Goal: Transaction & Acquisition: Book appointment/travel/reservation

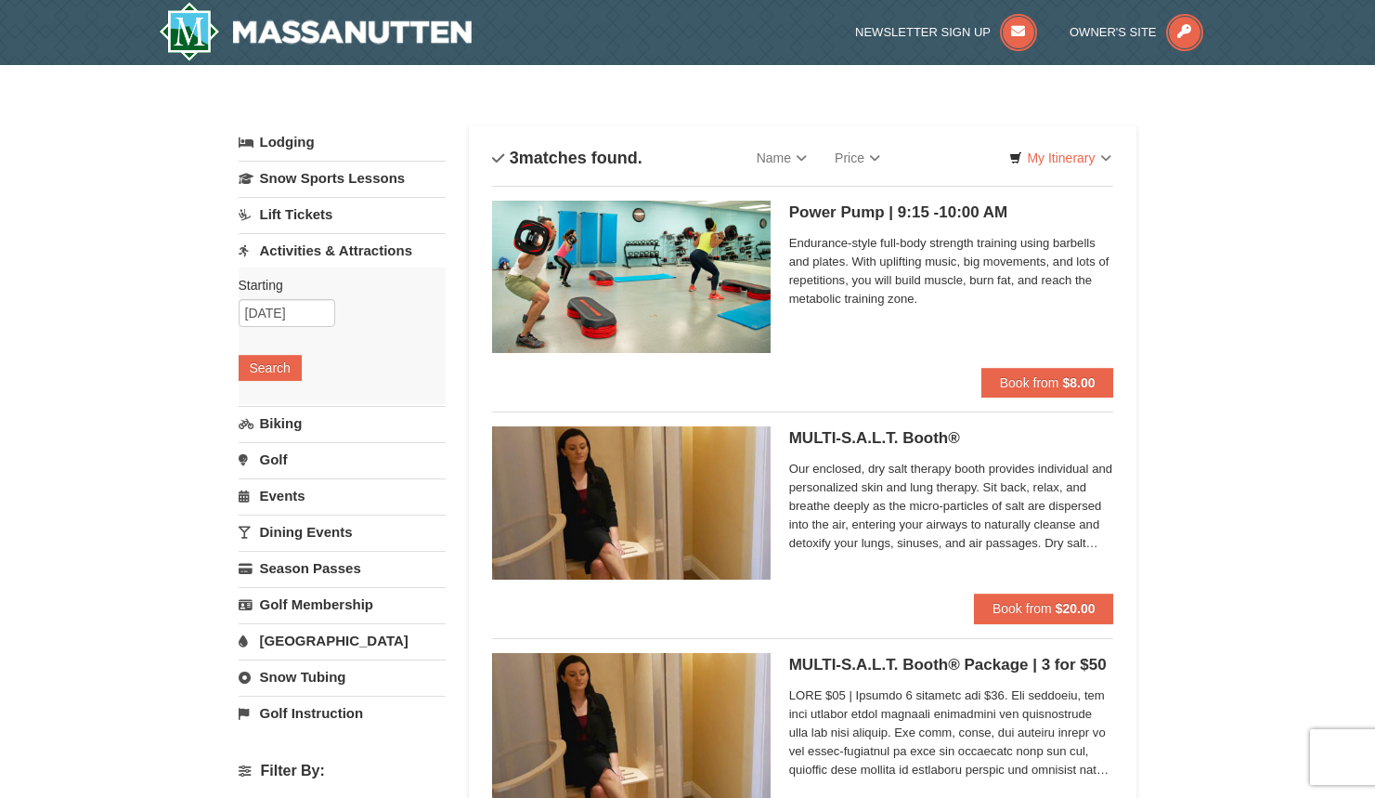
click at [830, 207] on h5 "Power Pump | 9:15 -10:00 AM Massanutten Health and Wellness" at bounding box center [951, 212] width 325 height 19
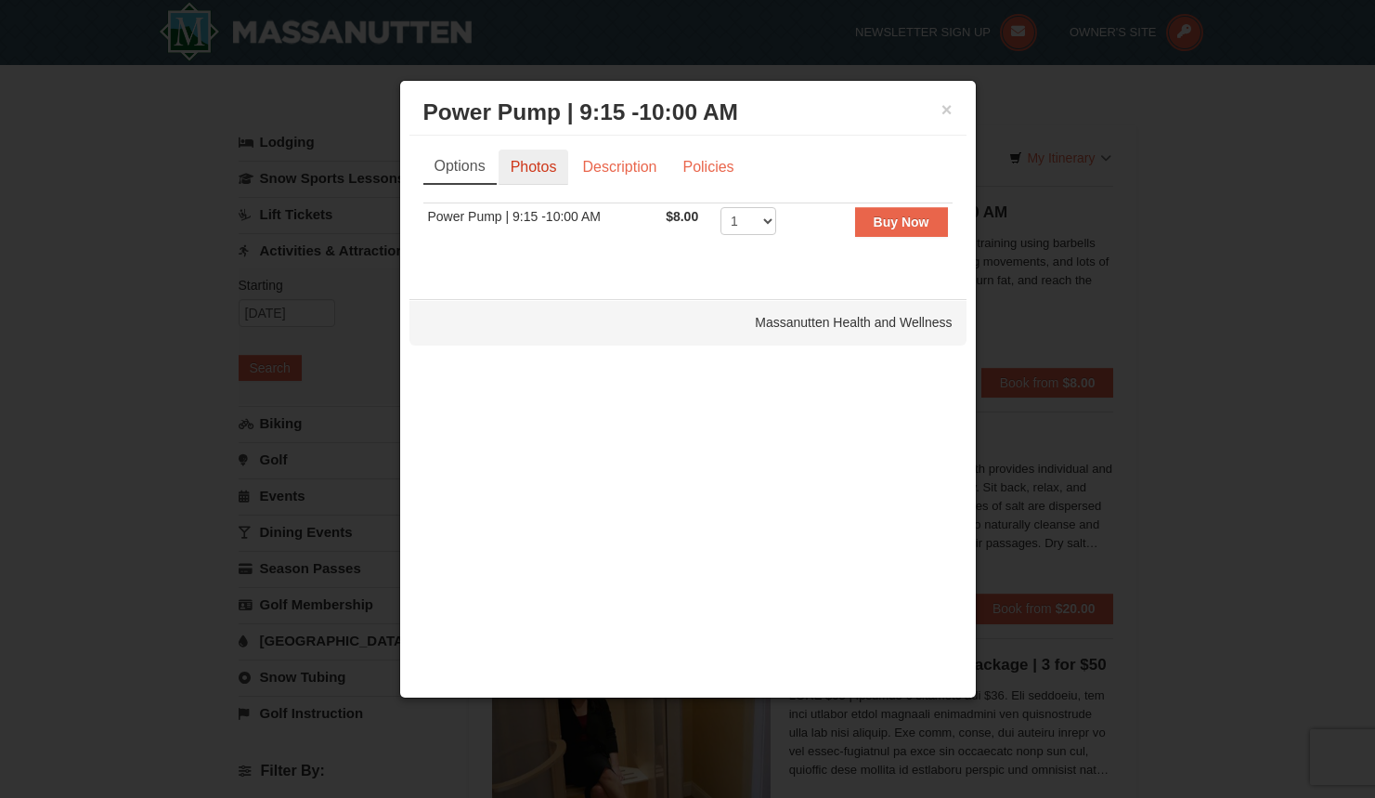
click at [561, 164] on link "Photos" at bounding box center [534, 167] width 71 height 35
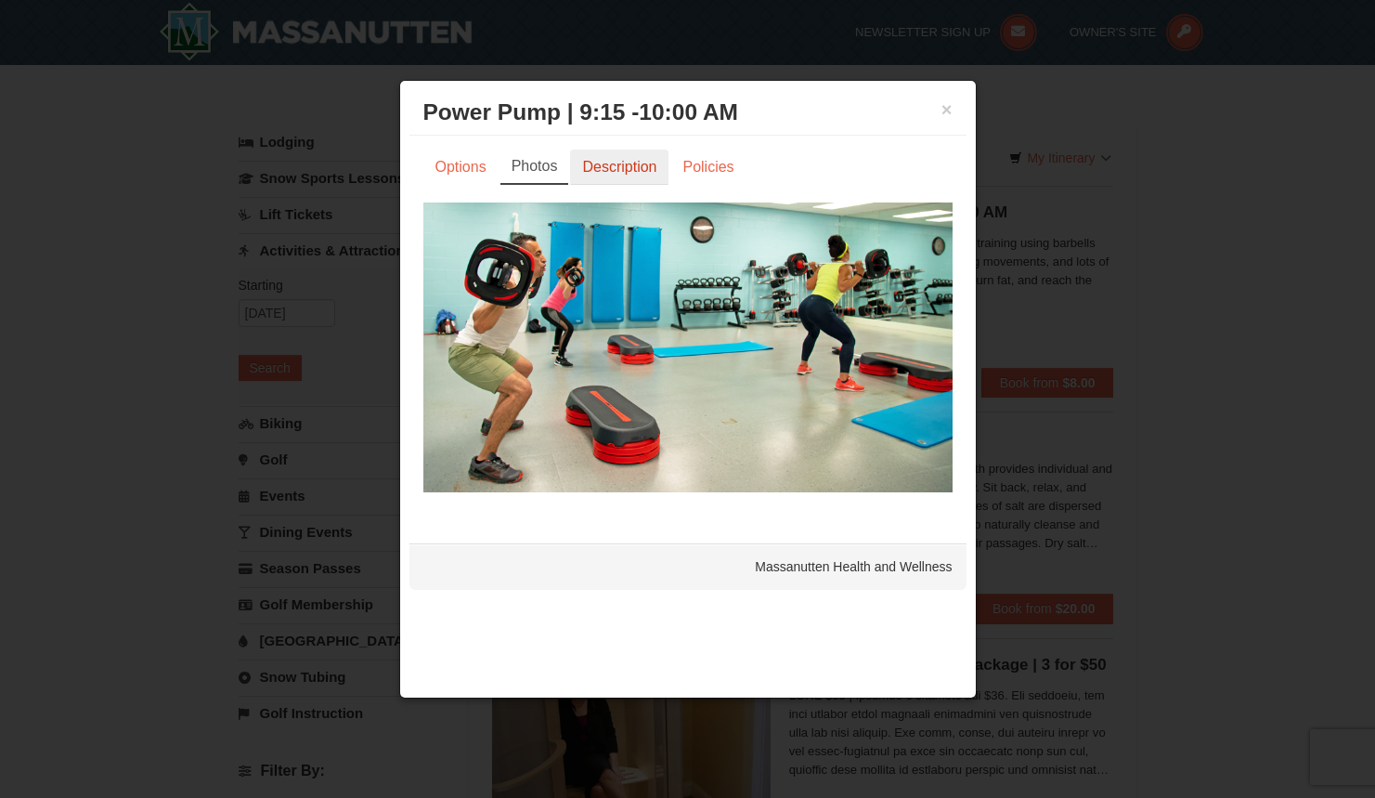
click at [616, 163] on link "Description" at bounding box center [619, 167] width 98 height 35
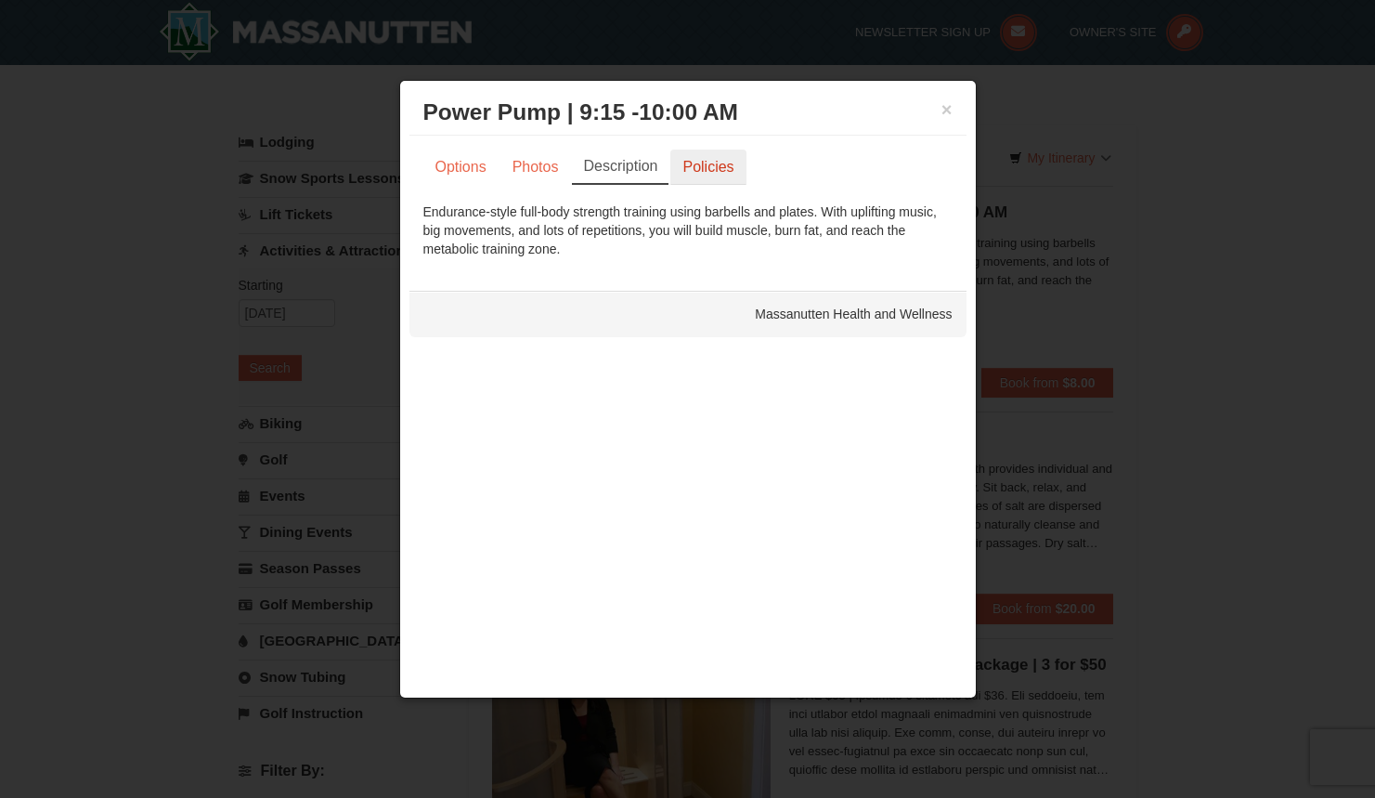
click at [708, 165] on link "Policies" at bounding box center [708, 167] width 75 height 35
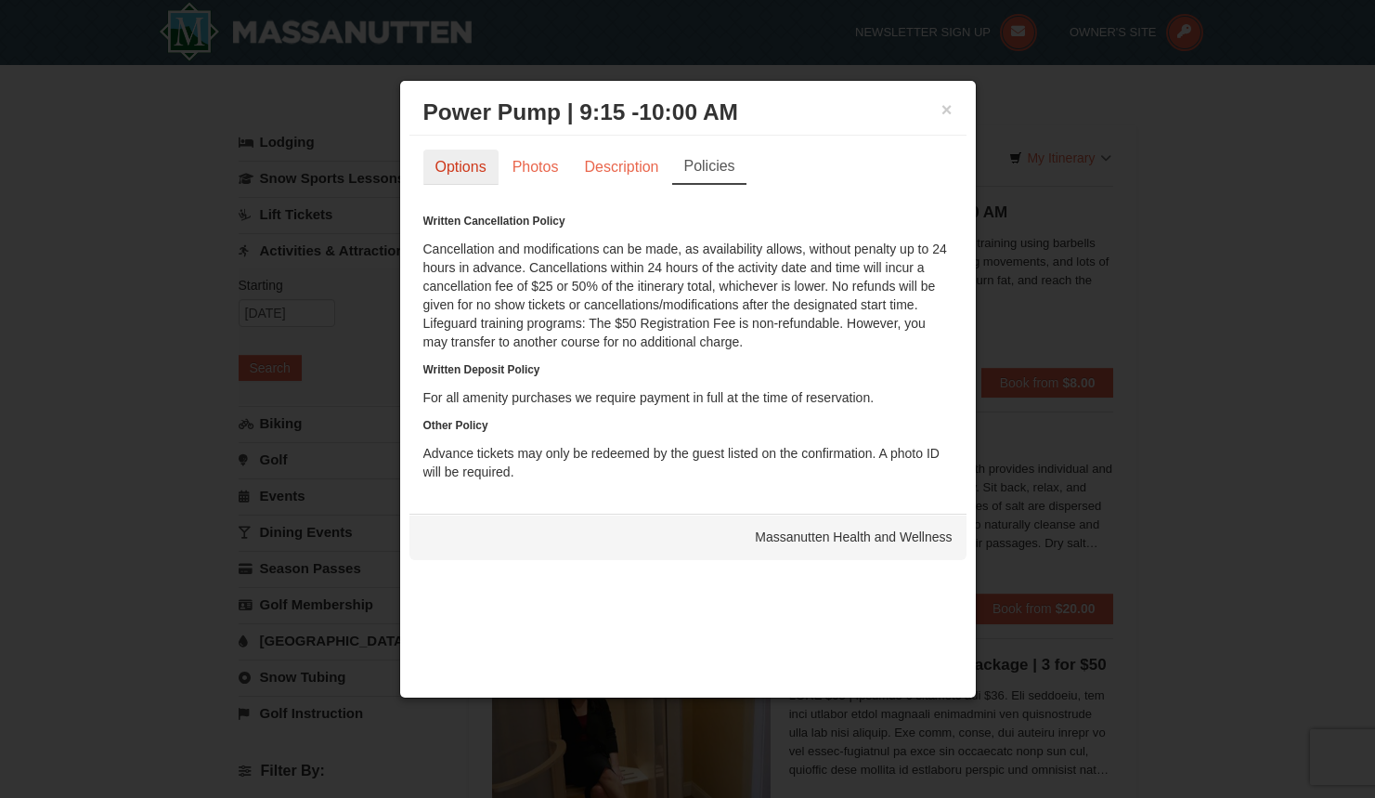
click at [462, 170] on link "Options" at bounding box center [460, 167] width 75 height 35
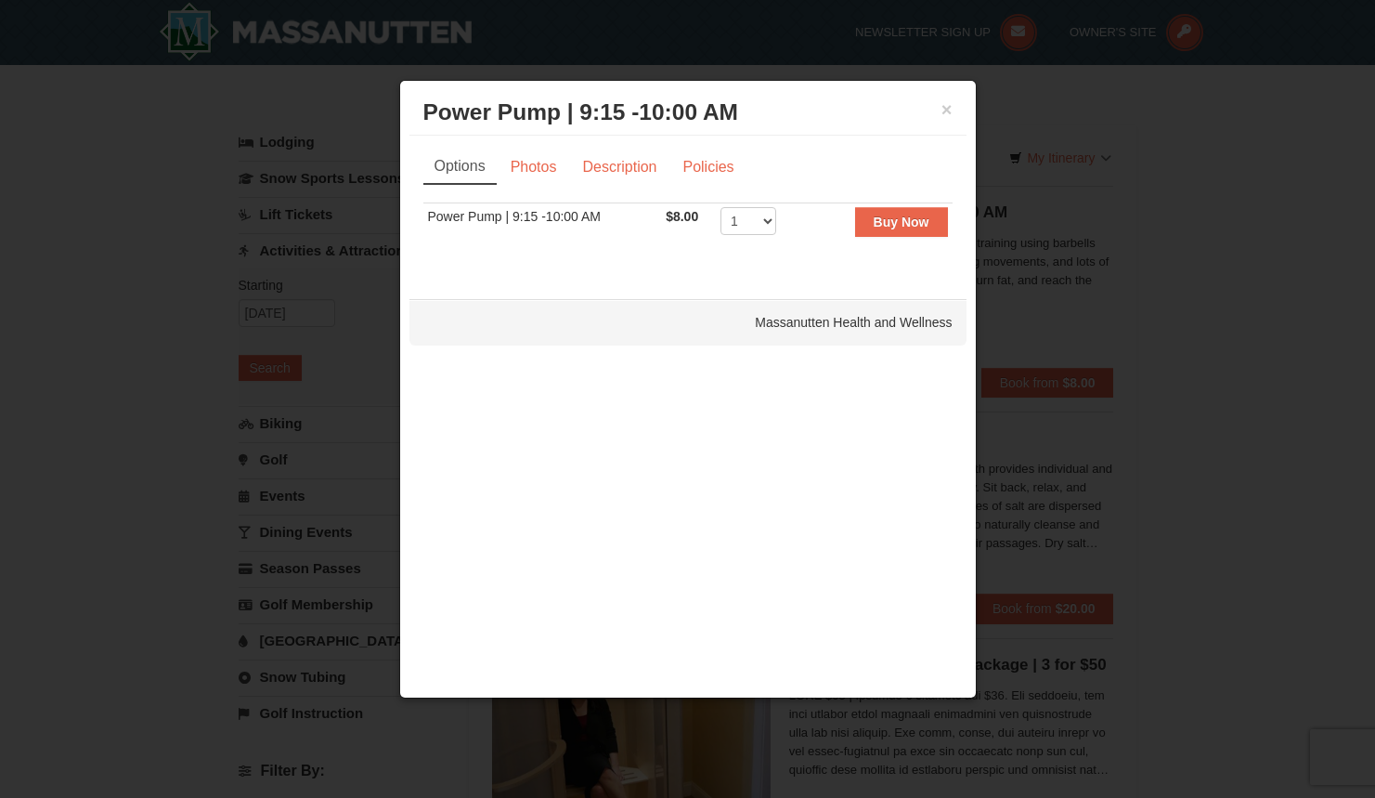
click at [921, 111] on h3 "Power Pump | 9:15 -10:00 AM Massanutten Health and Wellness" at bounding box center [687, 112] width 529 height 28
click at [944, 110] on button "×" at bounding box center [947, 109] width 11 height 19
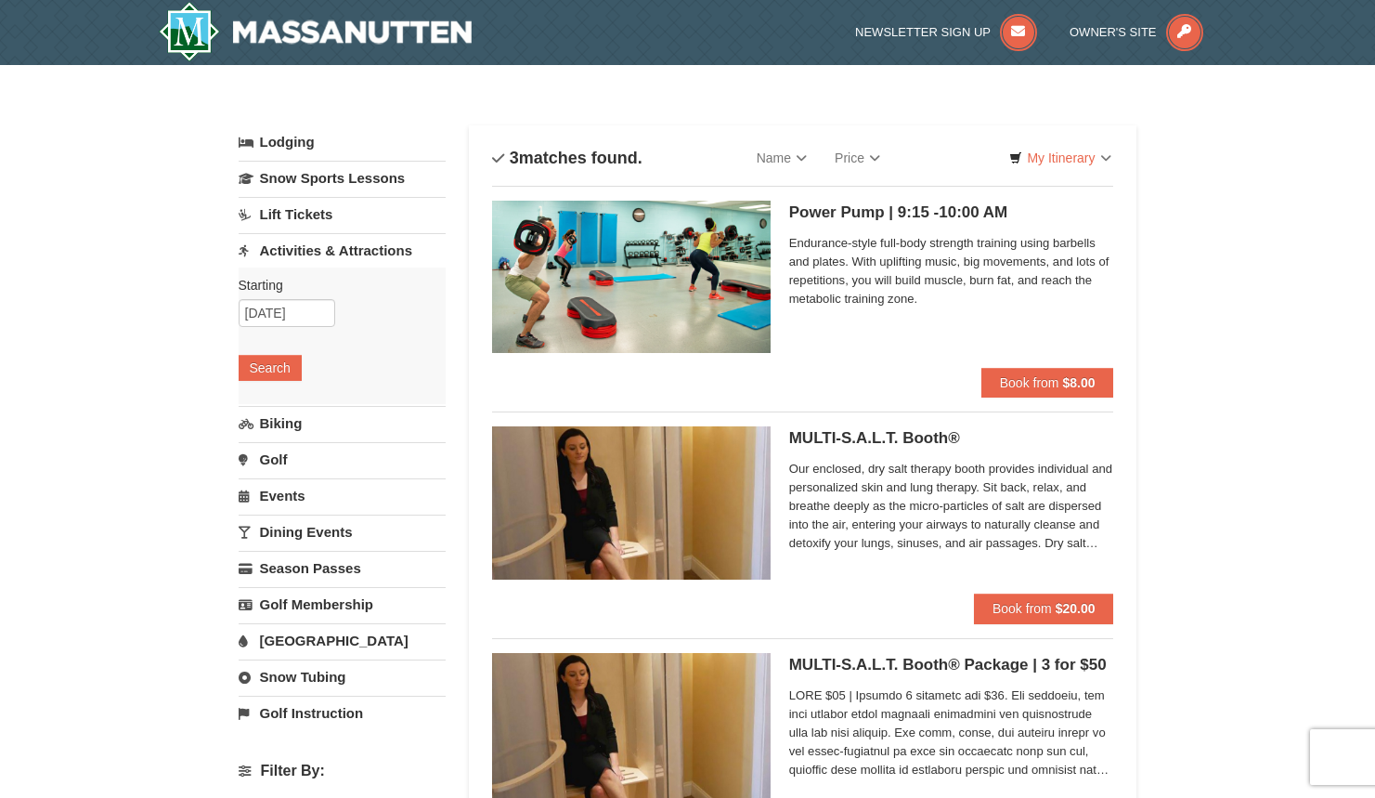
click at [815, 206] on h5 "Power Pump | 9:15 -10:00 AM Massanutten Health and Wellness" at bounding box center [951, 212] width 325 height 19
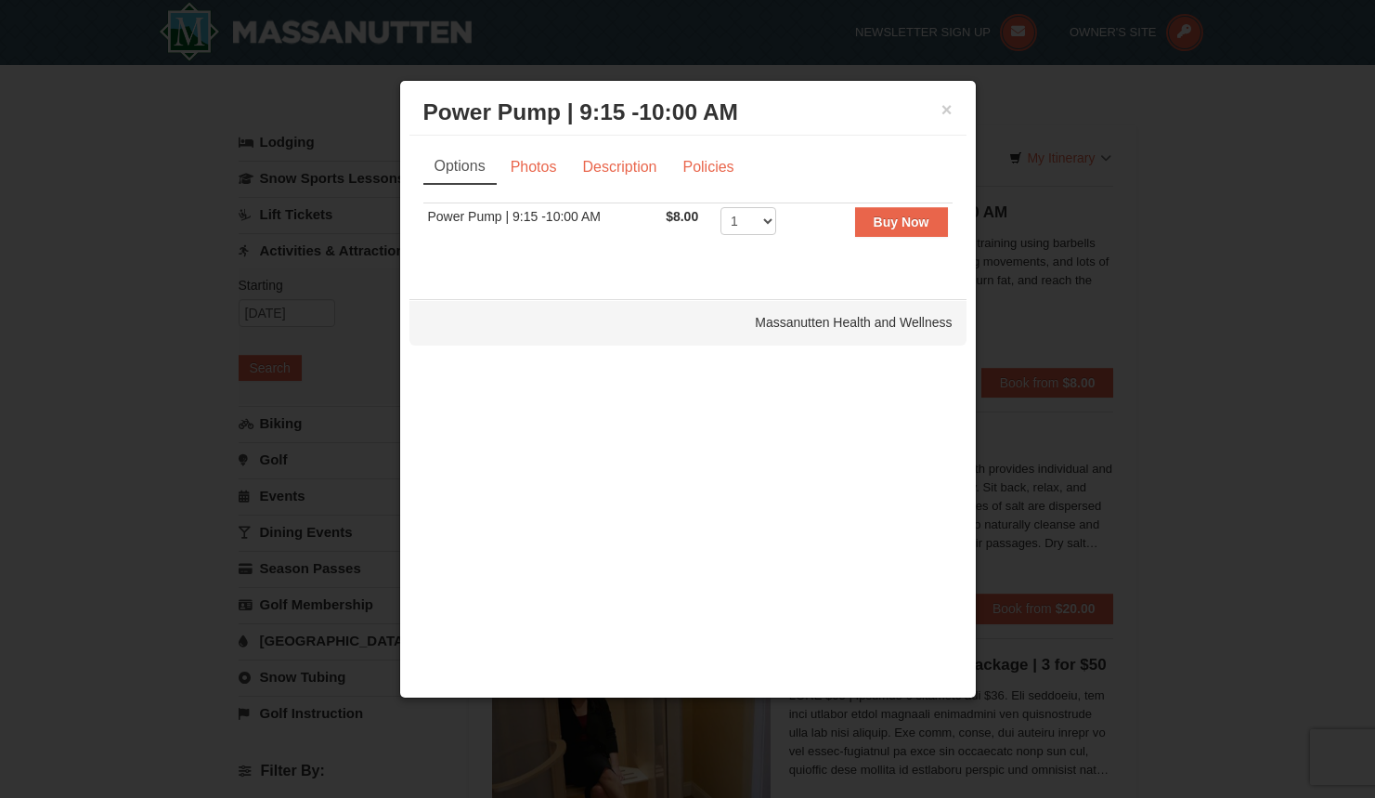
click at [940, 107] on h3 "Power Pump | 9:15 -10:00 AM Massanutten Health and Wellness" at bounding box center [687, 112] width 529 height 28
click at [944, 111] on button "×" at bounding box center [947, 109] width 11 height 19
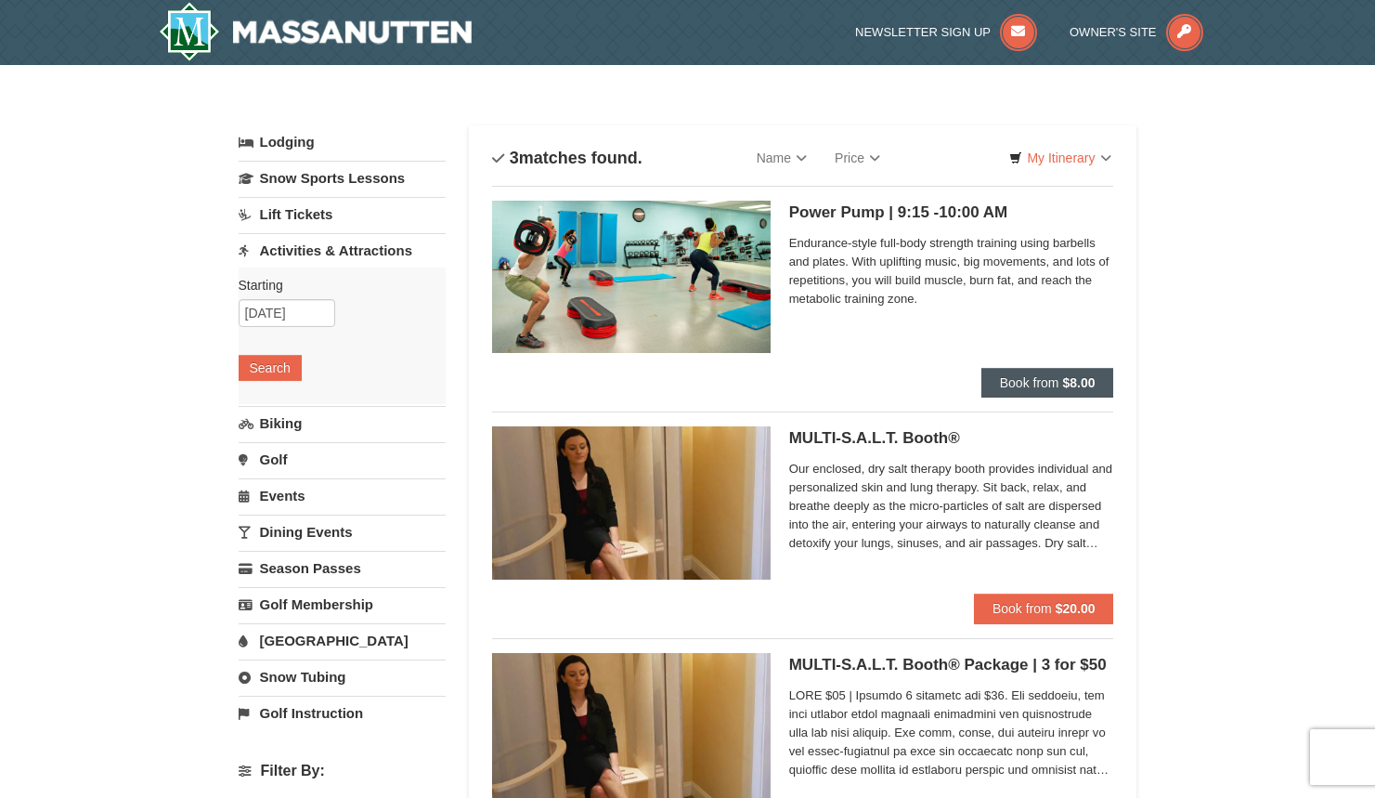
click at [1049, 375] on span "Book from" at bounding box center [1029, 382] width 59 height 15
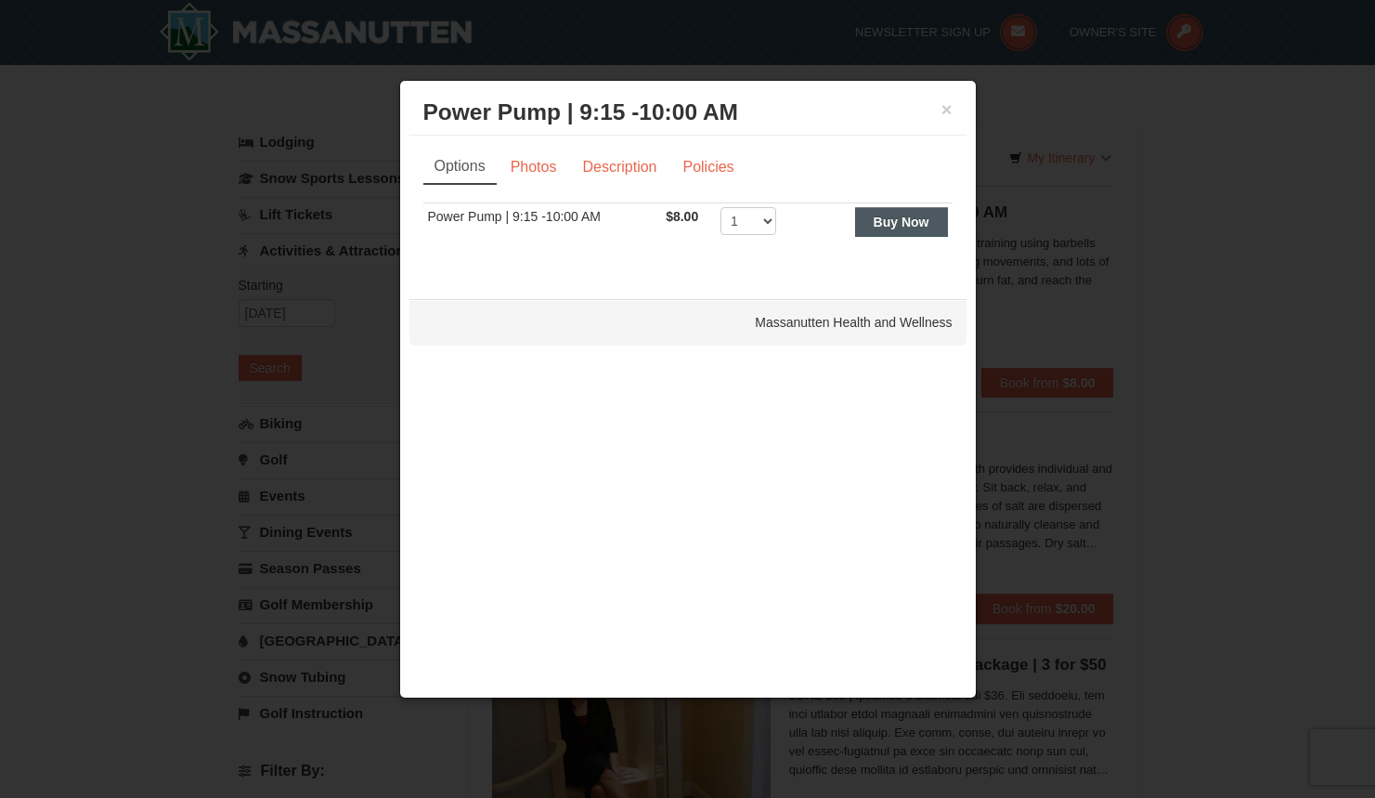
click at [893, 225] on strong "Buy Now" at bounding box center [902, 222] width 56 height 15
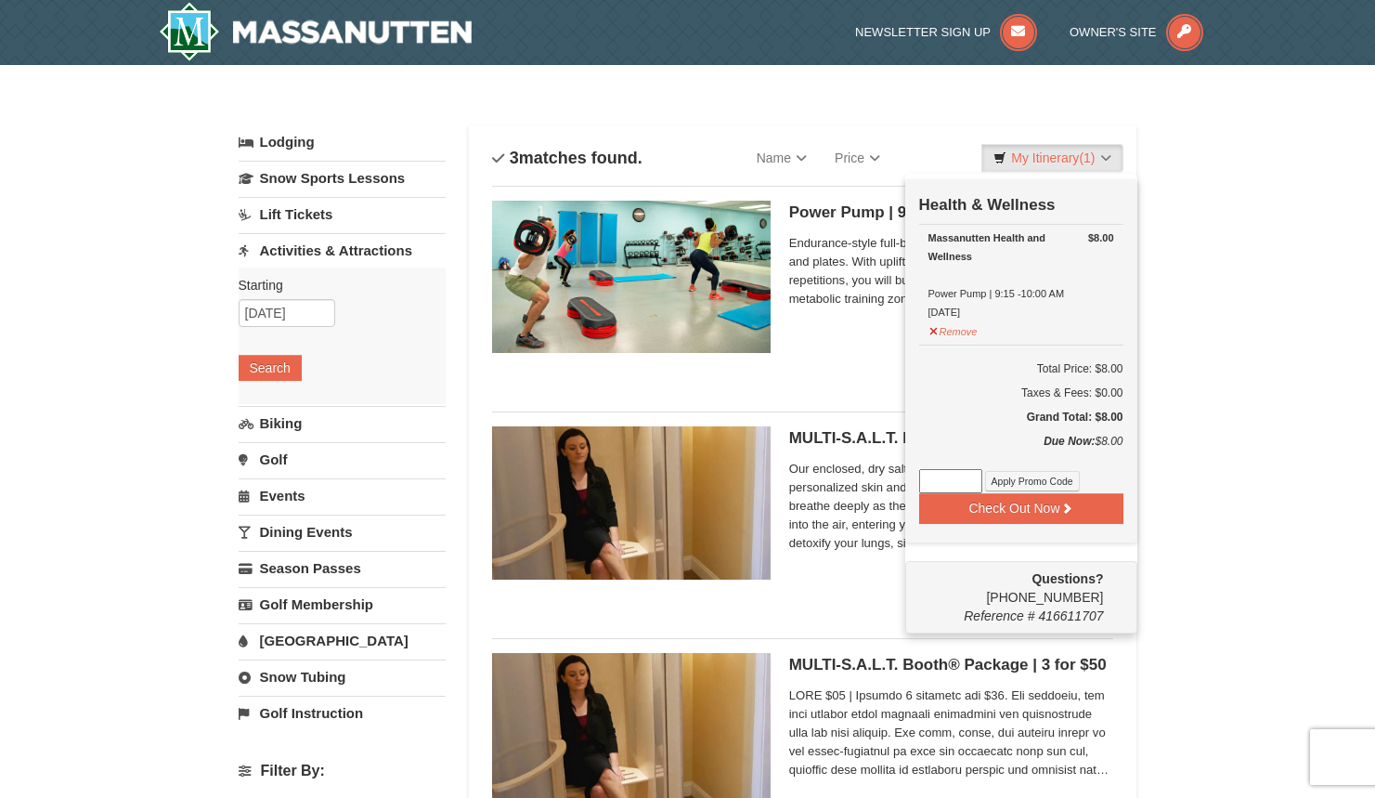
scroll to position [6, 0]
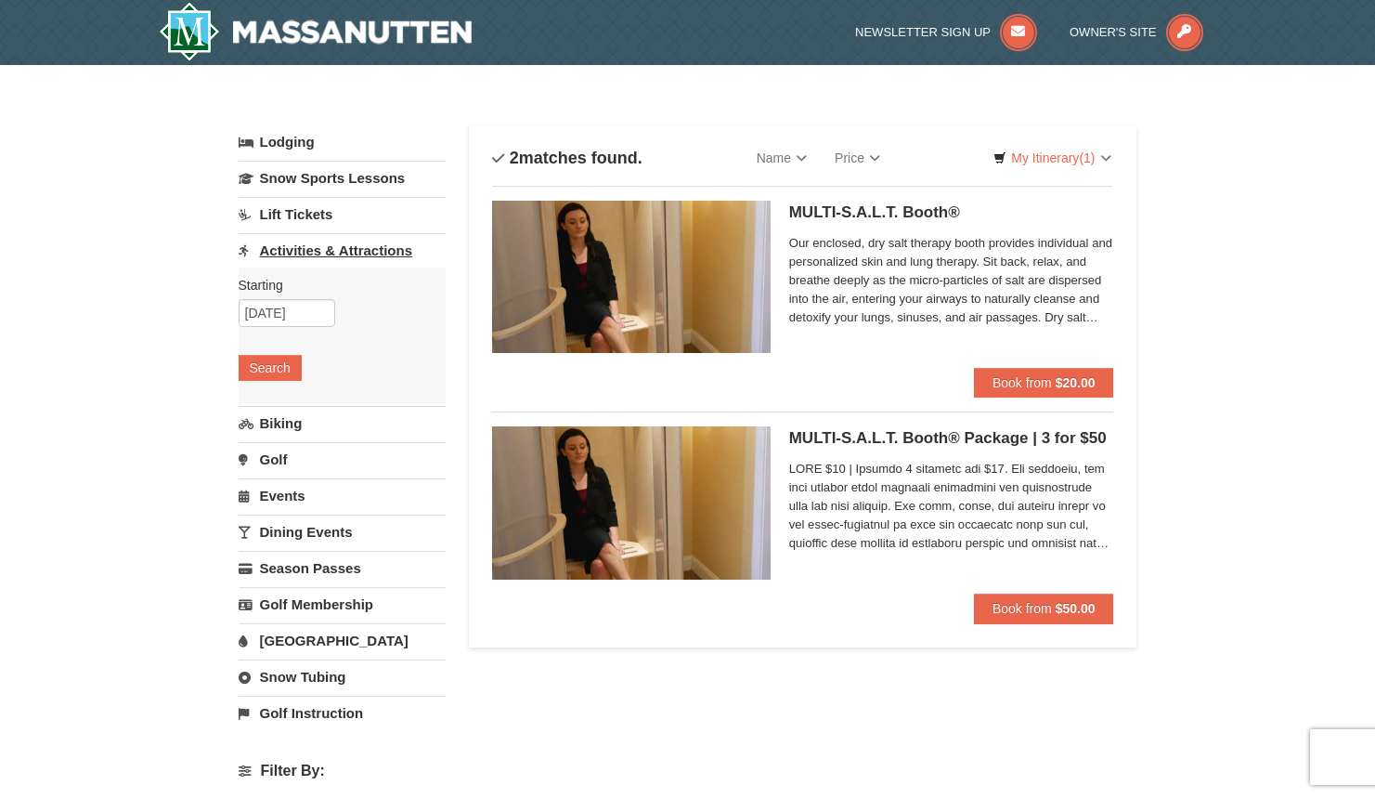
click at [382, 251] on link "Activities & Attractions" at bounding box center [342, 250] width 207 height 34
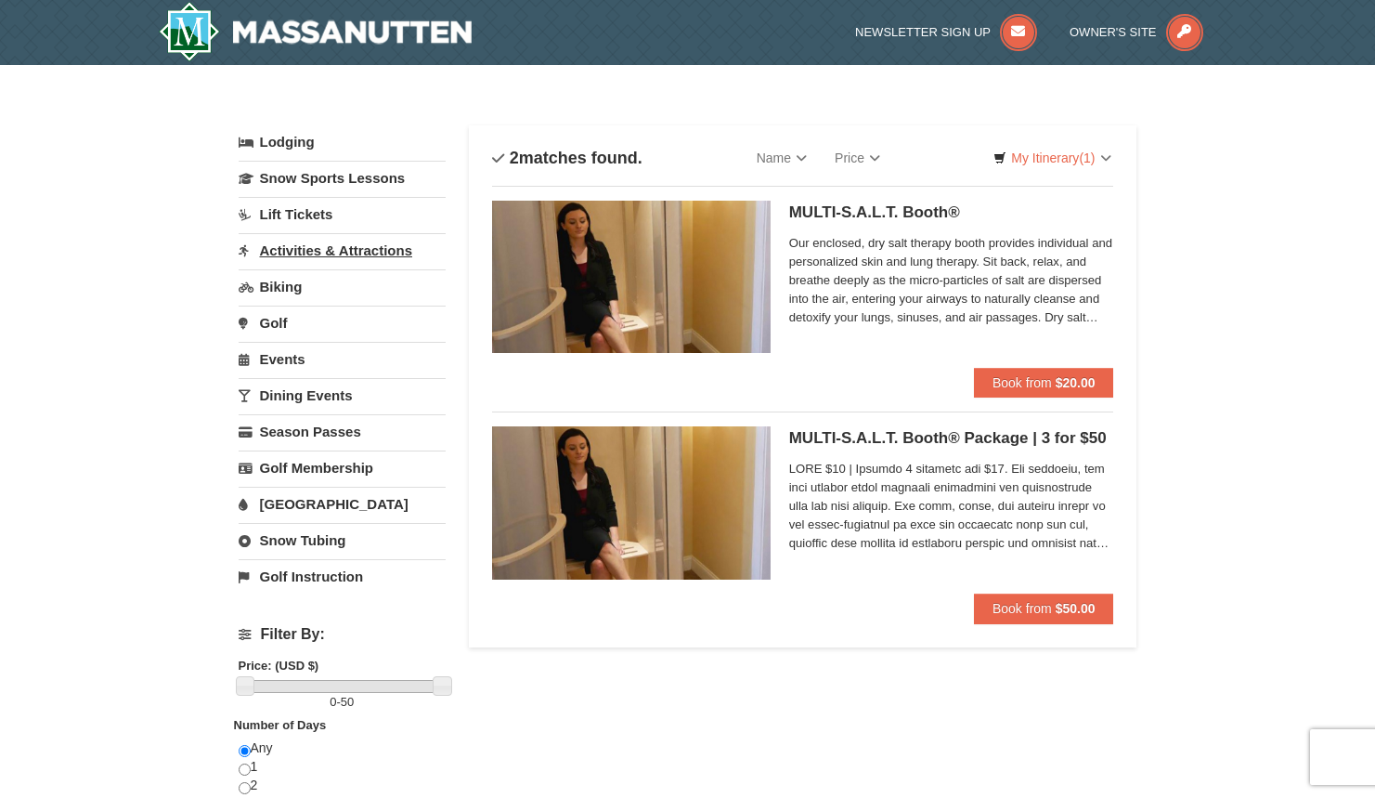
click at [382, 251] on link "Activities & Attractions" at bounding box center [342, 250] width 207 height 34
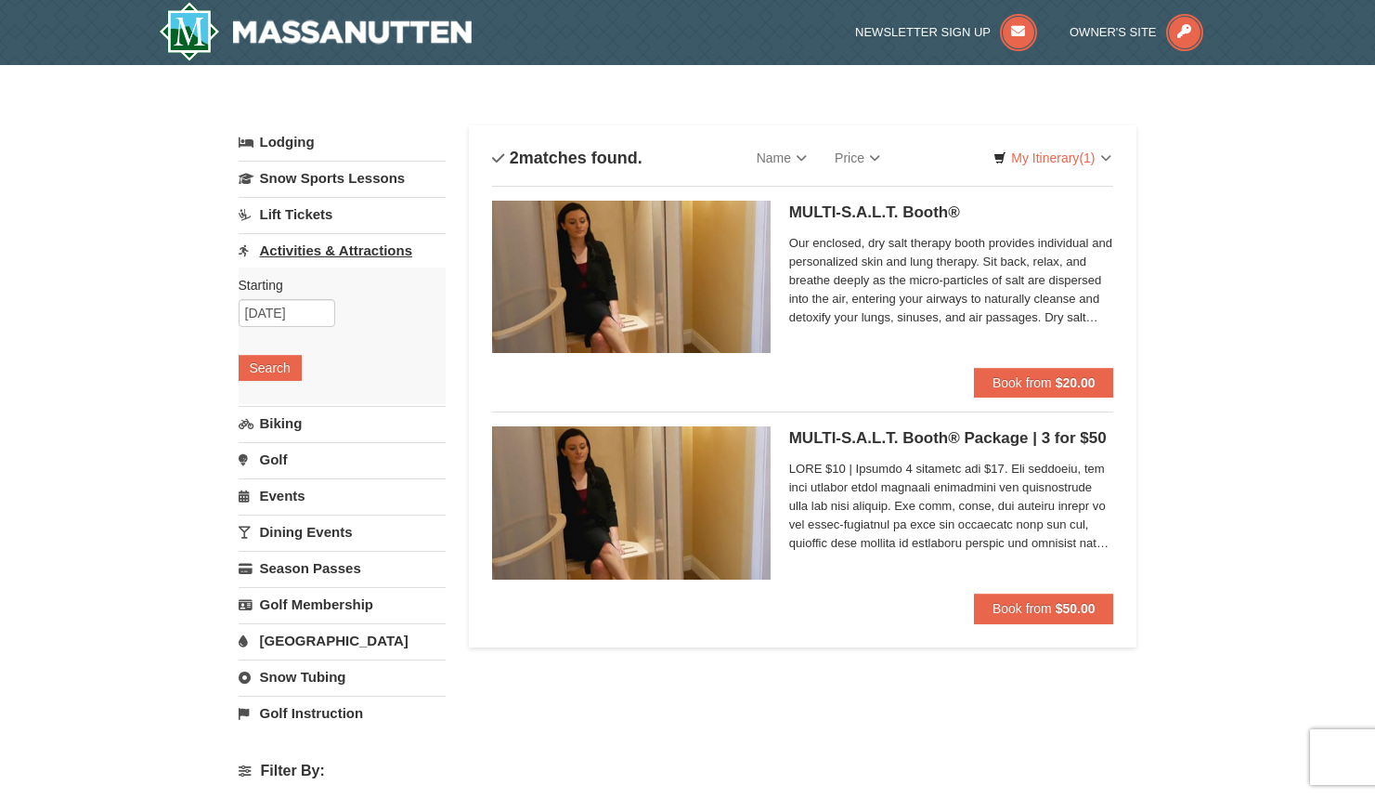
click at [382, 251] on link "Activities & Attractions" at bounding box center [342, 250] width 207 height 34
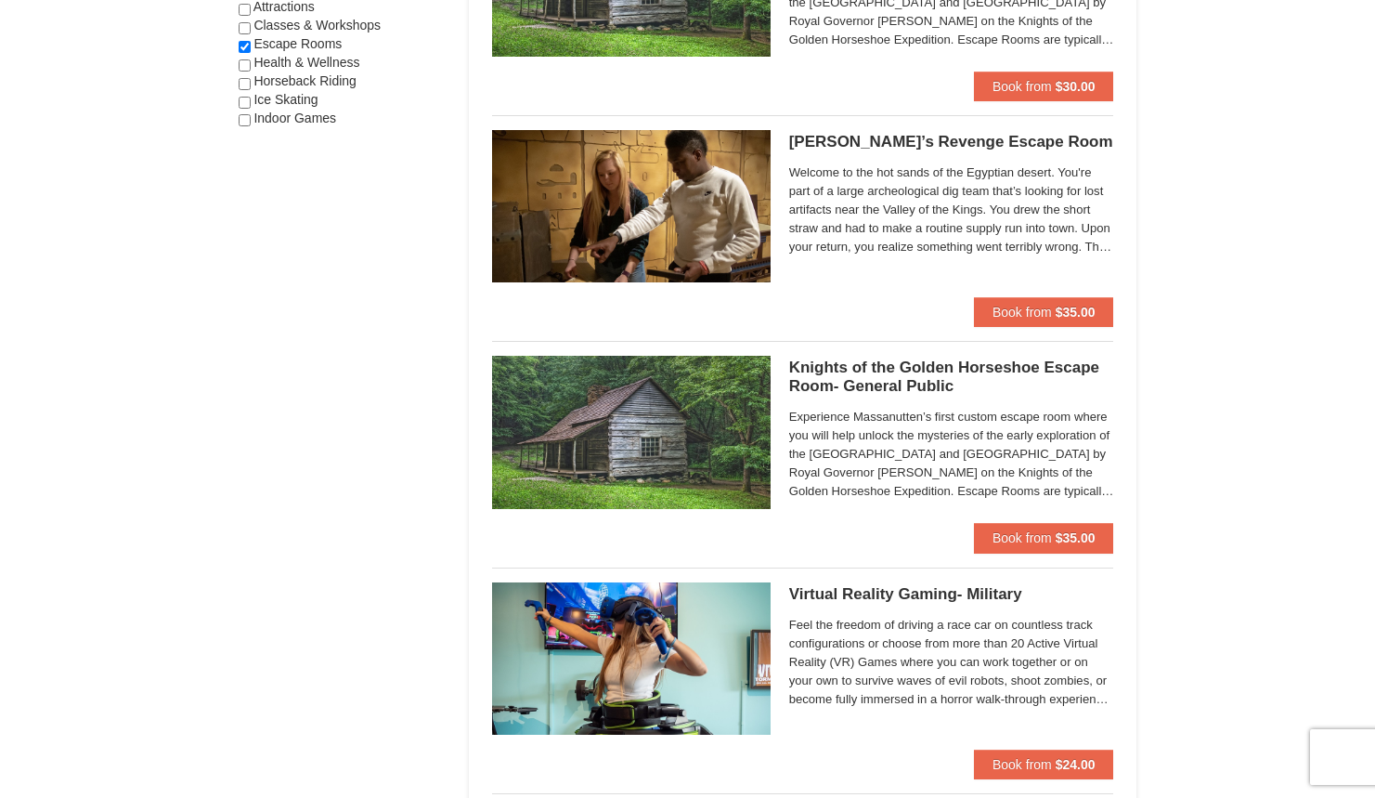
scroll to position [1203, 0]
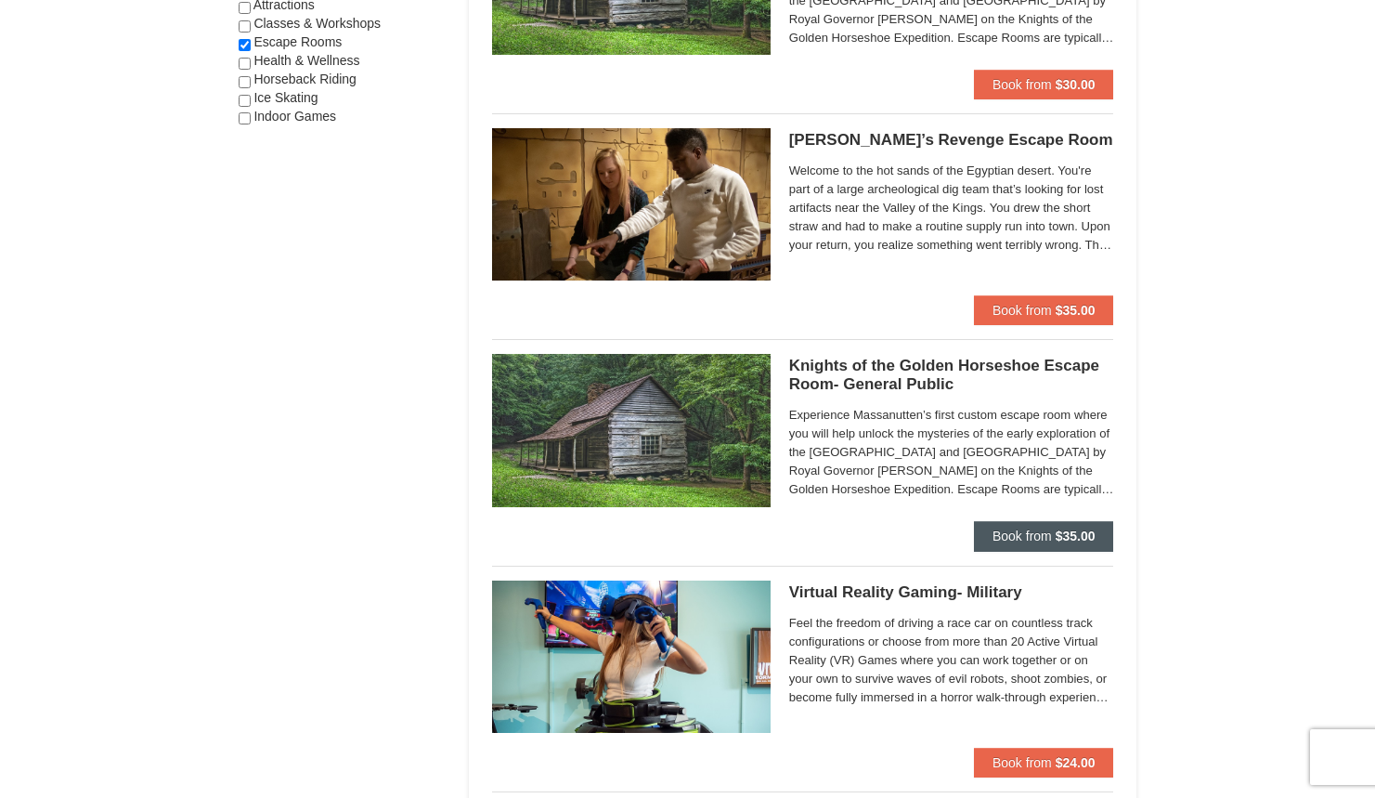
click at [1036, 531] on span "Book from" at bounding box center [1022, 535] width 59 height 15
